Goal: Obtain resource: Obtain resource

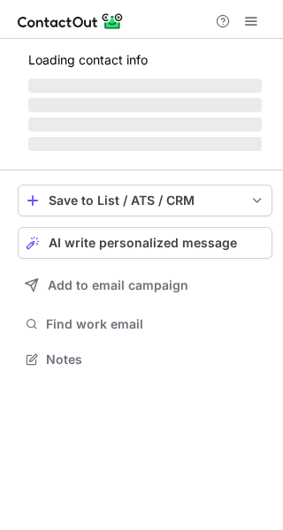
scroll to position [358, 283]
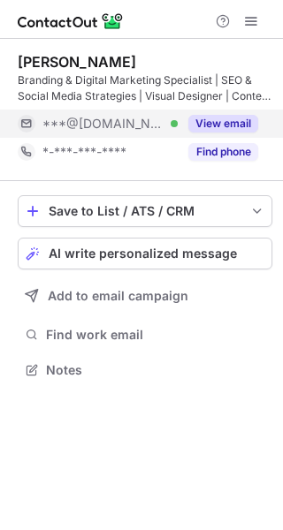
click at [212, 125] on button "View email" at bounding box center [223, 124] width 70 height 18
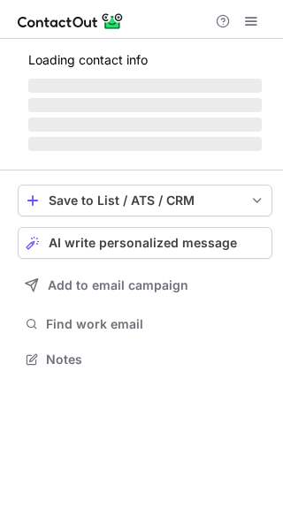
scroll to position [342, 283]
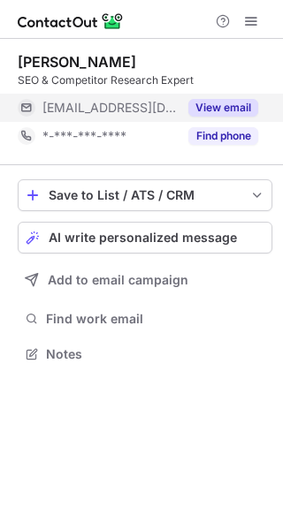
click at [223, 109] on button "View email" at bounding box center [223, 108] width 70 height 18
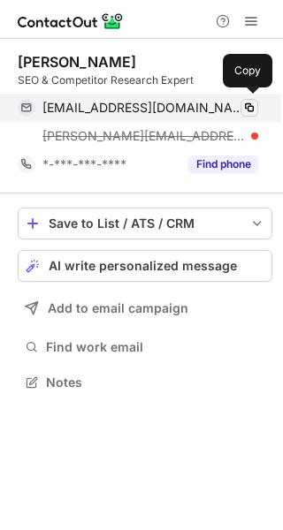
drag, startPoint x: 85, startPoint y: 109, endPoint x: 246, endPoint y: 102, distance: 161.8
click at [246, 102] on span at bounding box center [249, 108] width 14 height 14
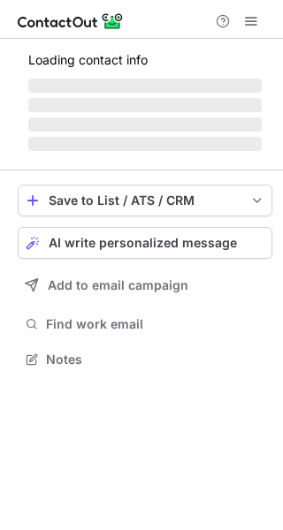
scroll to position [358, 283]
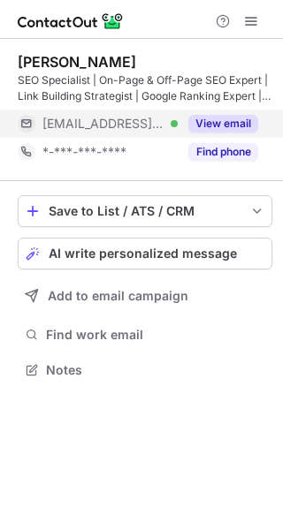
click at [211, 119] on button "View email" at bounding box center [223, 124] width 70 height 18
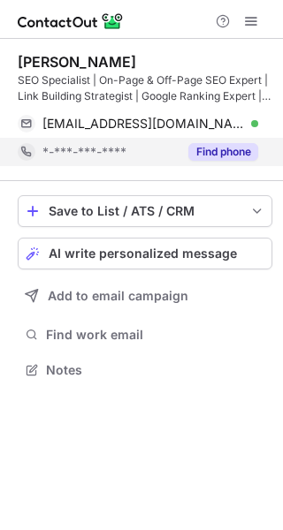
scroll to position [358, 283]
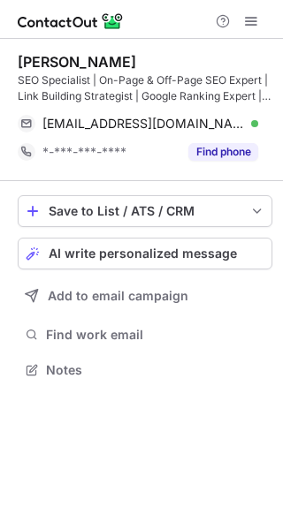
scroll to position [358, 283]
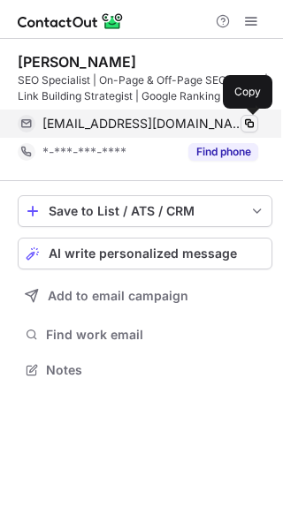
click at [248, 122] on span at bounding box center [249, 124] width 14 height 14
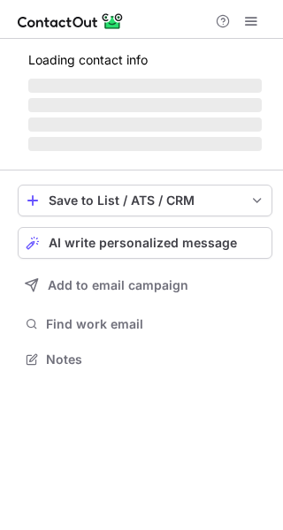
scroll to position [358, 283]
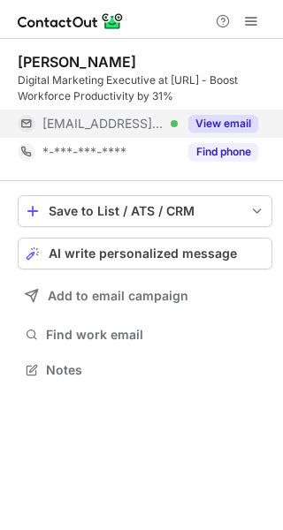
click at [211, 123] on button "View email" at bounding box center [223, 124] width 70 height 18
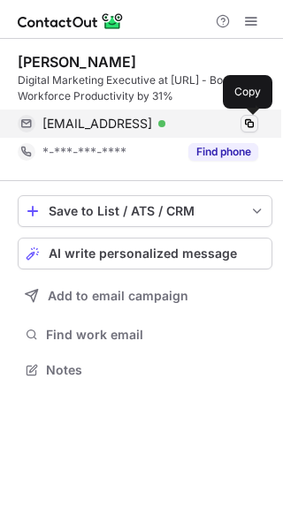
click at [251, 119] on span at bounding box center [249, 124] width 14 height 14
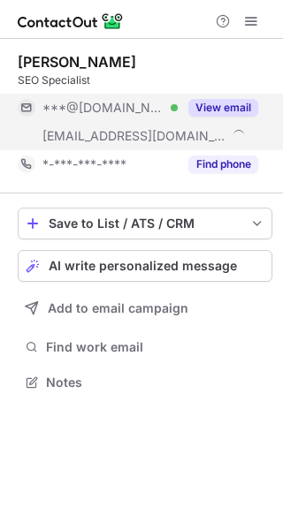
scroll to position [370, 283]
click at [216, 109] on button "View email" at bounding box center [223, 108] width 70 height 18
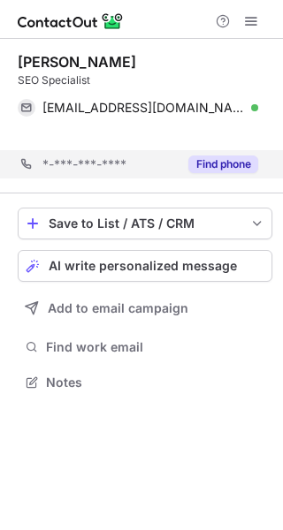
scroll to position [342, 283]
